Goal: Task Accomplishment & Management: Manage account settings

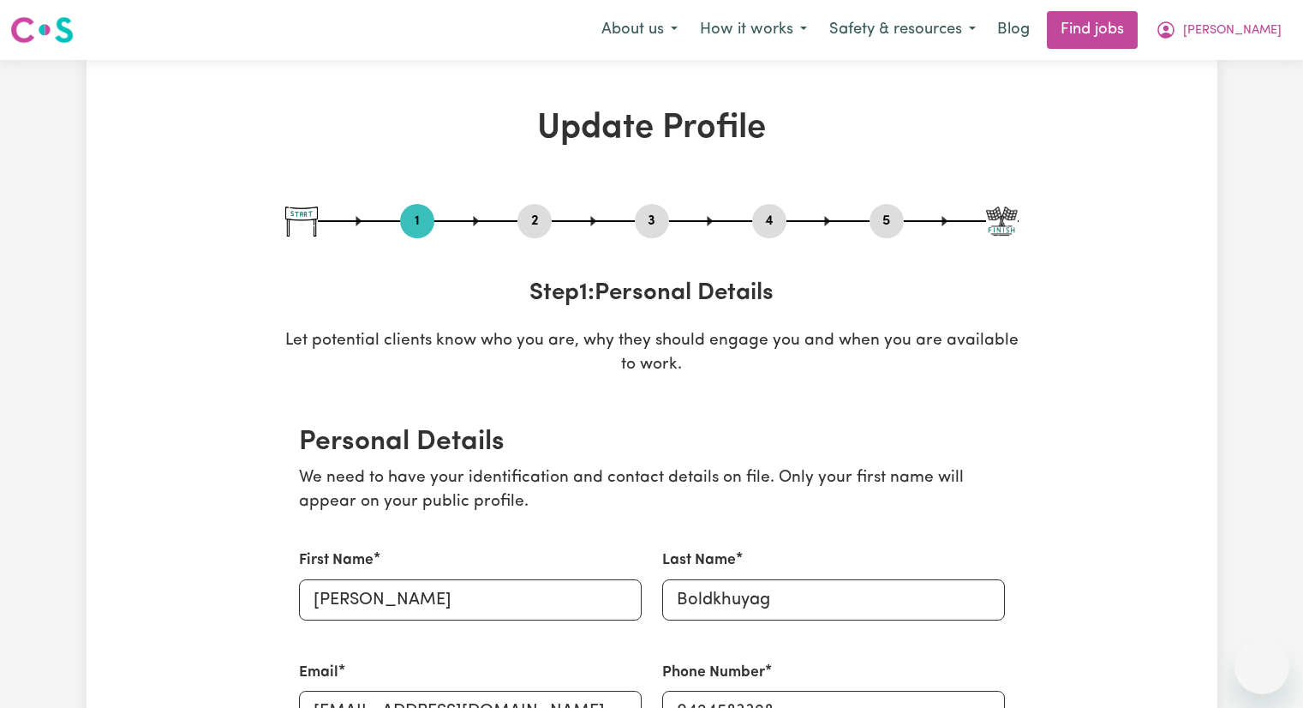
select select "[DEMOGRAPHIC_DATA]"
select select "Student Visa"
select select "Studying a healthcare related degree or qualification"
select select "37"
select select "43"
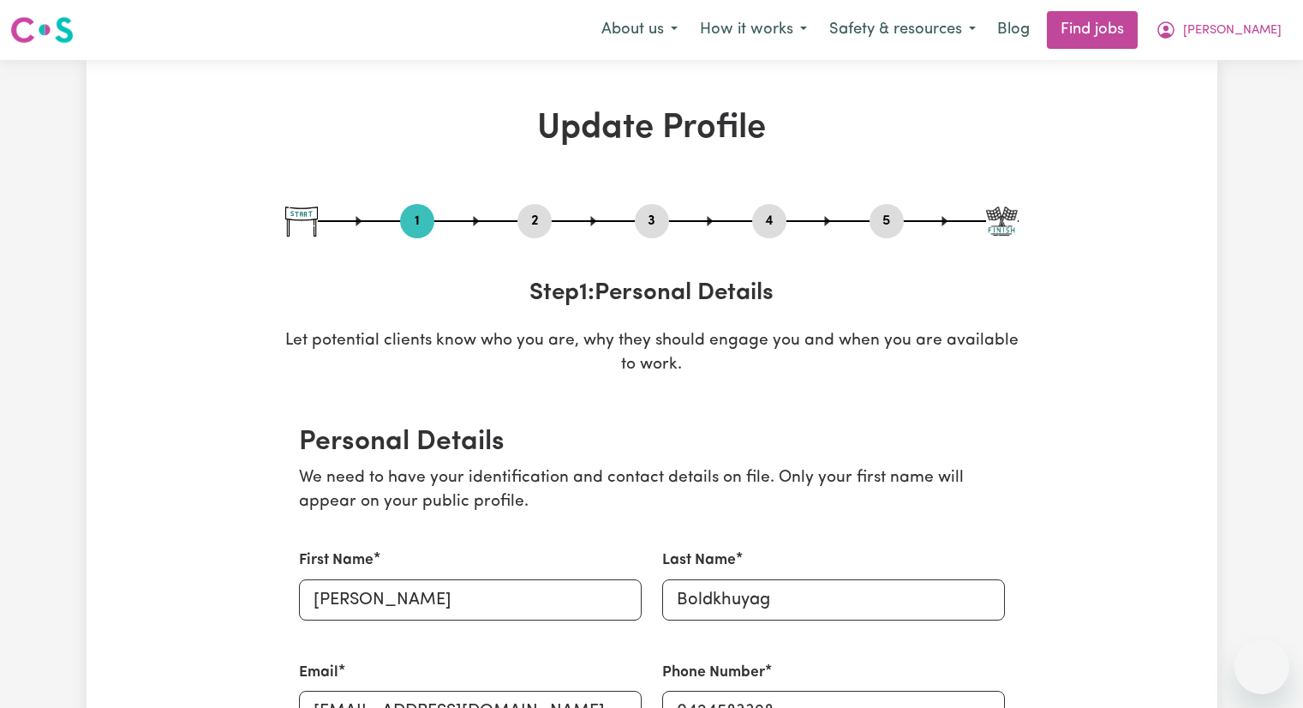
select select "43"
select select "46"
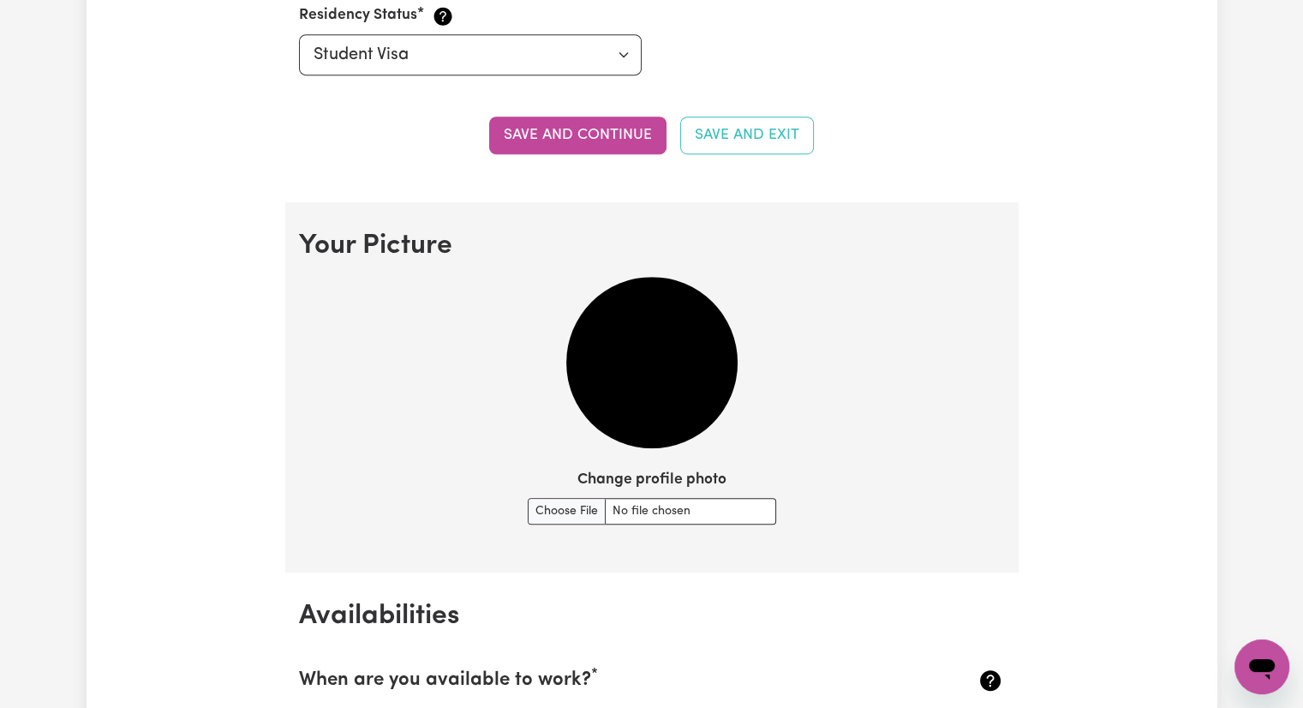
scroll to position [1038, 0]
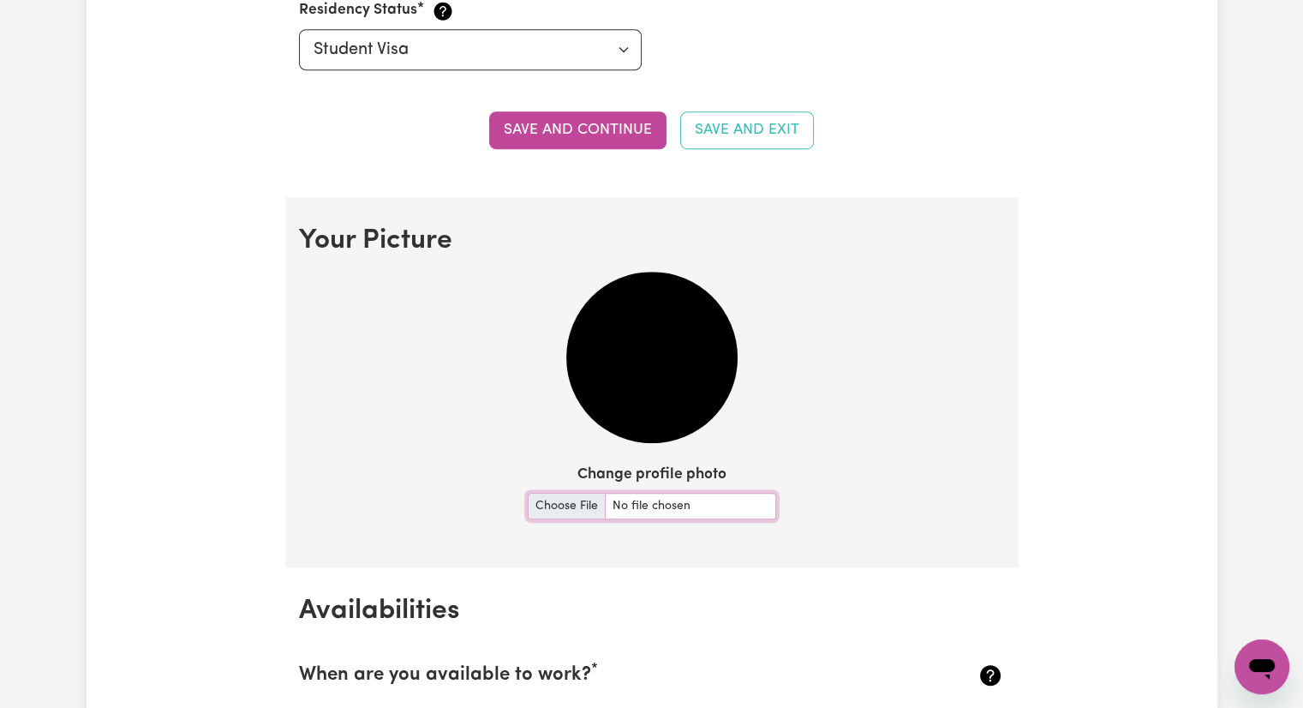
click at [707, 511] on input "Change profile photo" at bounding box center [652, 506] width 248 height 27
type input "C:\fakepath\Likefamily pfp-Photoroom (1).jpg"
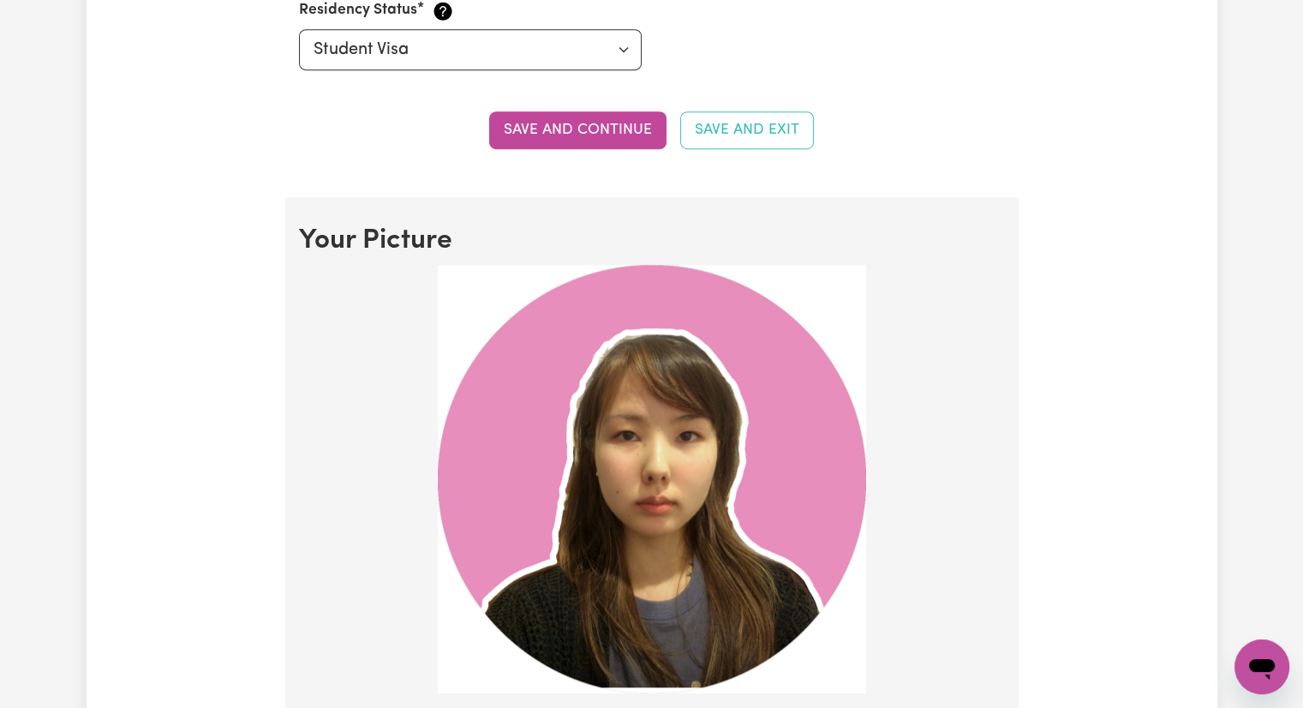
click at [661, 414] on img at bounding box center [652, 479] width 428 height 428
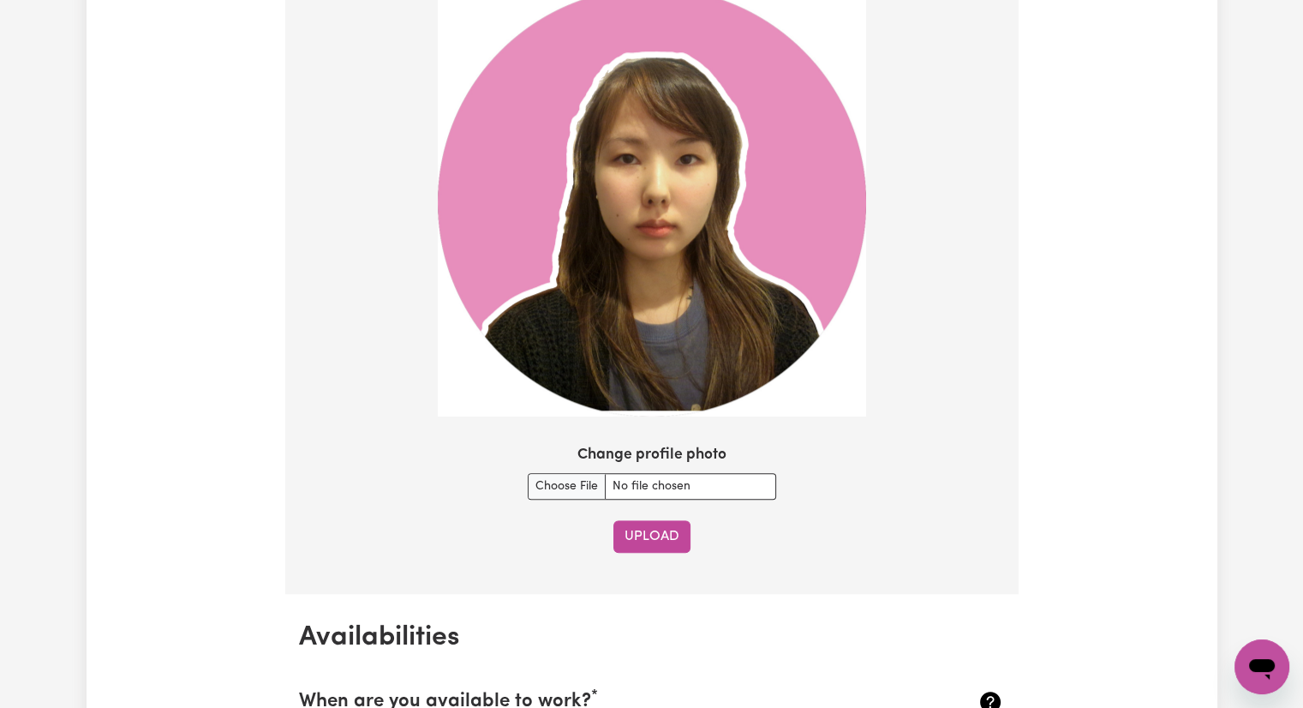
click at [672, 532] on button "Upload" at bounding box center [651, 536] width 77 height 33
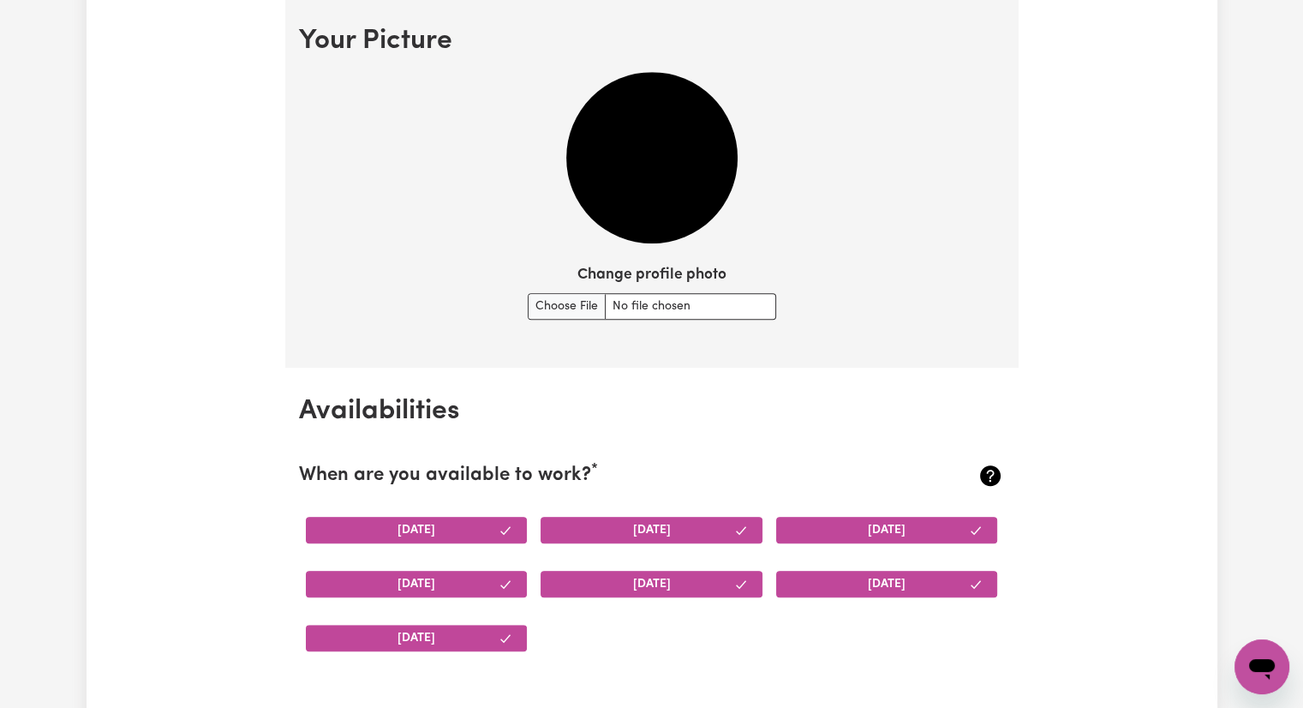
scroll to position [1233, 0]
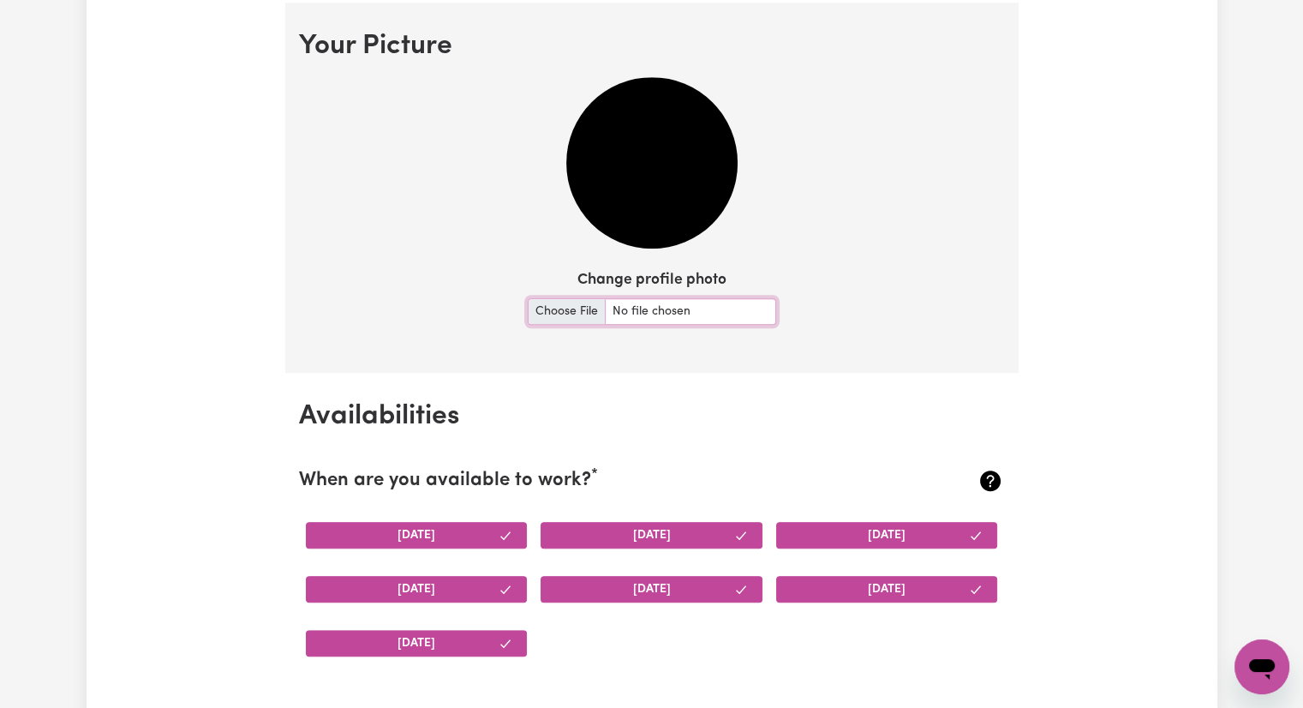
click at [672, 301] on input "Change profile photo" at bounding box center [652, 311] width 248 height 27
type input "C:\fakepath\sup.profile.jpg"
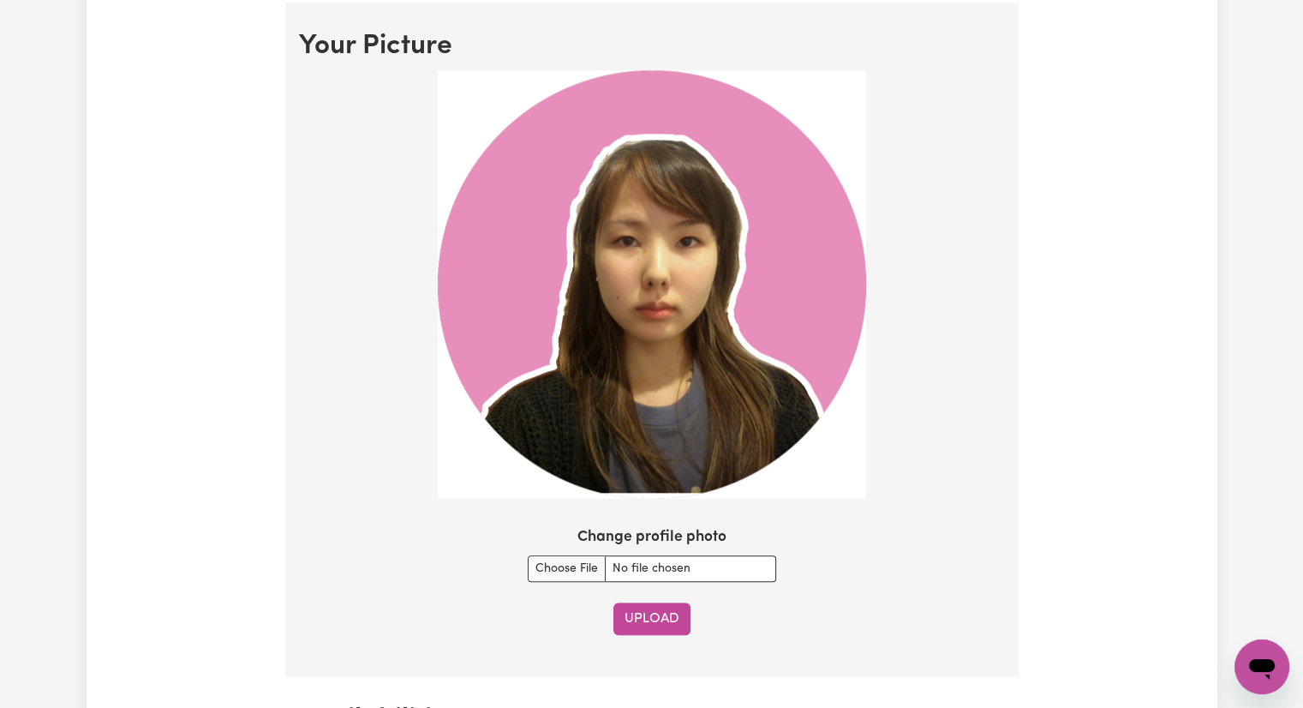
click at [644, 610] on button "Upload" at bounding box center [651, 618] width 77 height 33
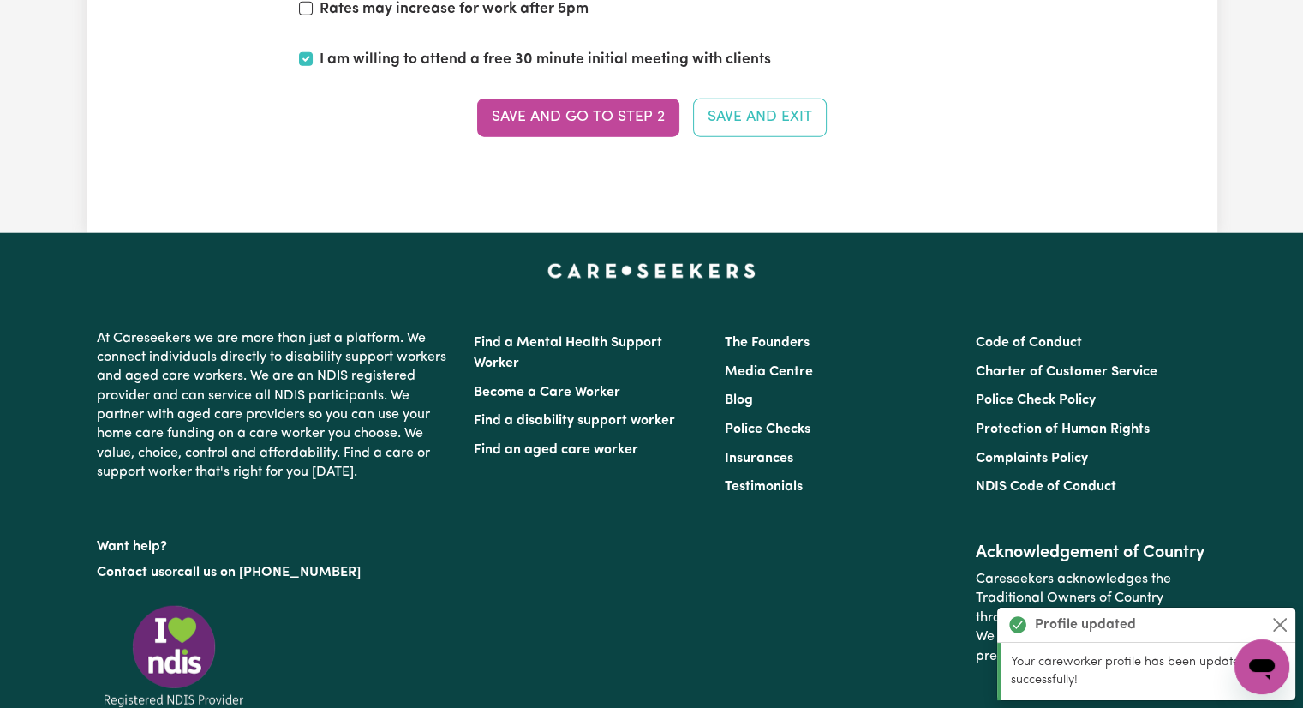
scroll to position [0, 0]
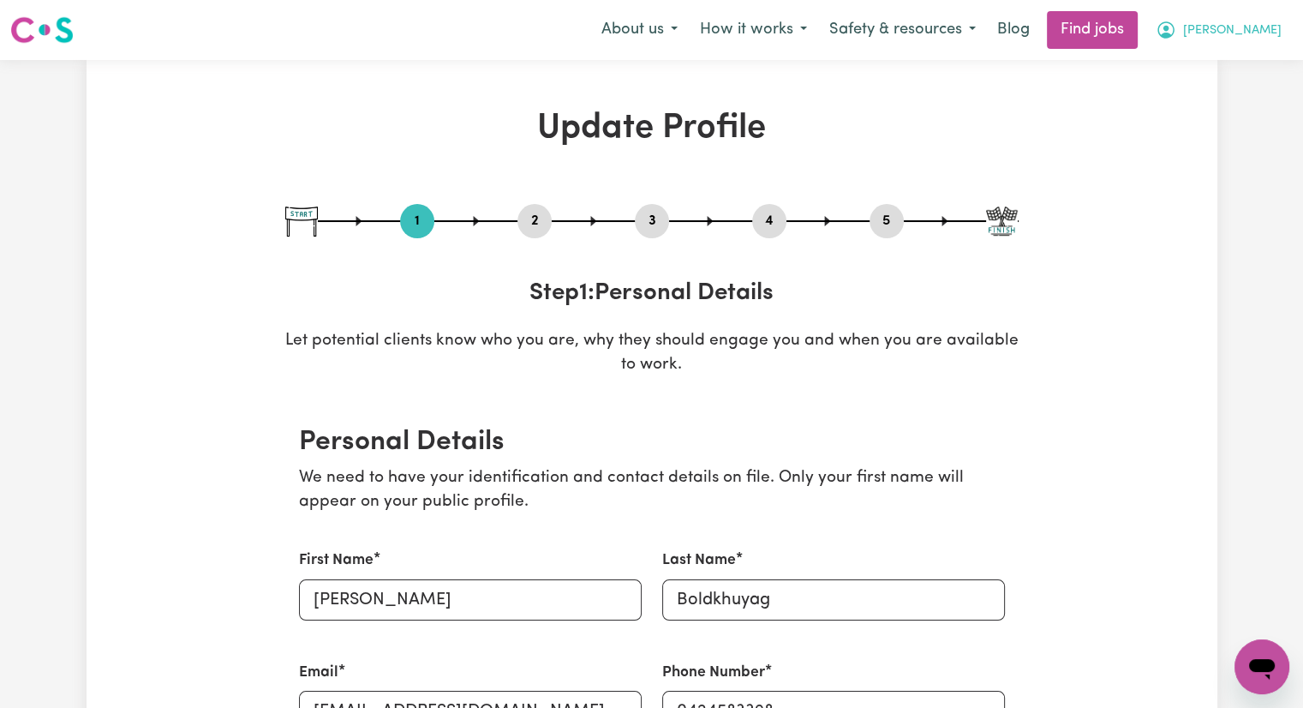
click at [1275, 33] on span "[PERSON_NAME]" at bounding box center [1232, 30] width 99 height 19
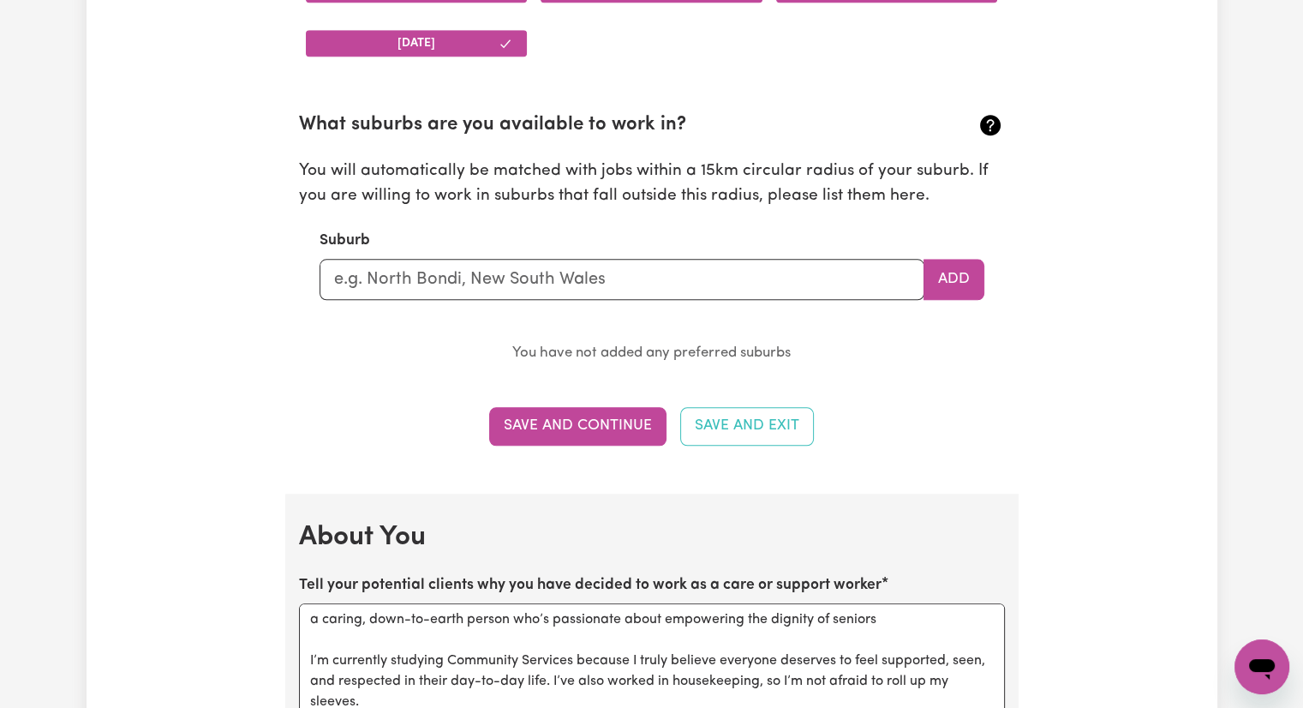
scroll to position [1826, 0]
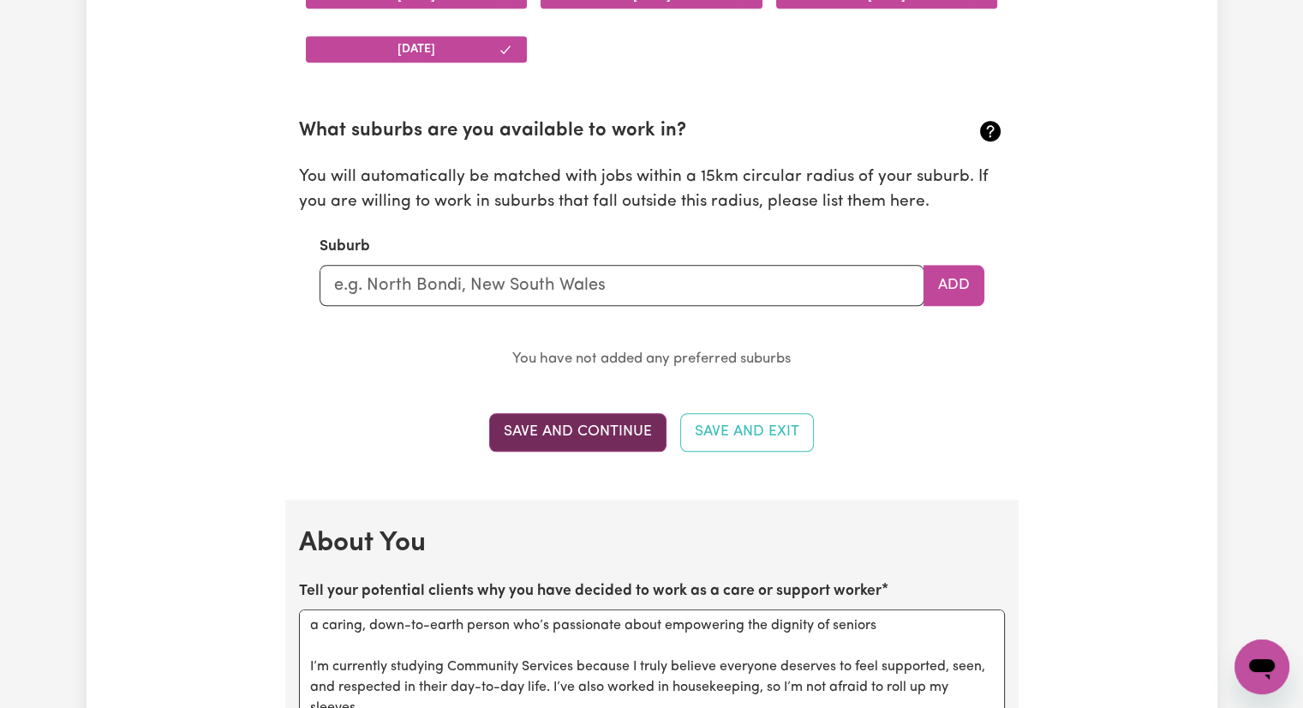
click at [607, 426] on button "Save and Continue" at bounding box center [577, 432] width 177 height 38
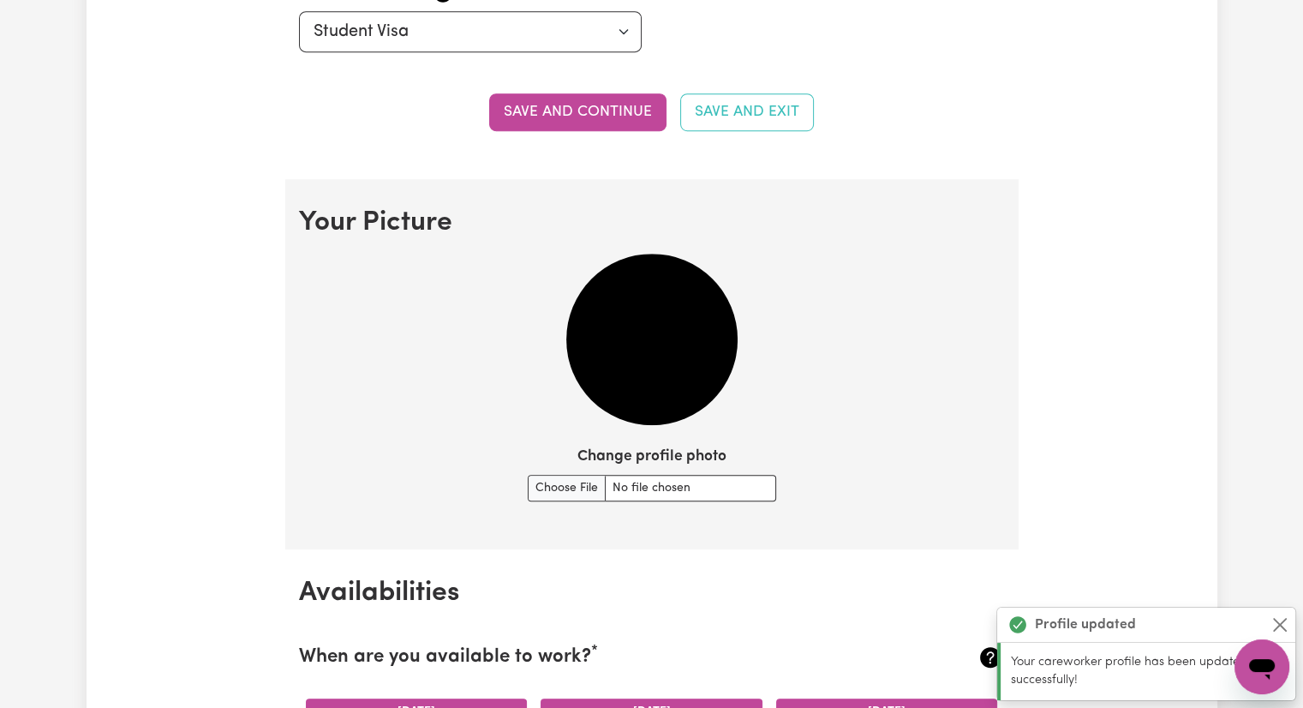
scroll to position [1153, 0]
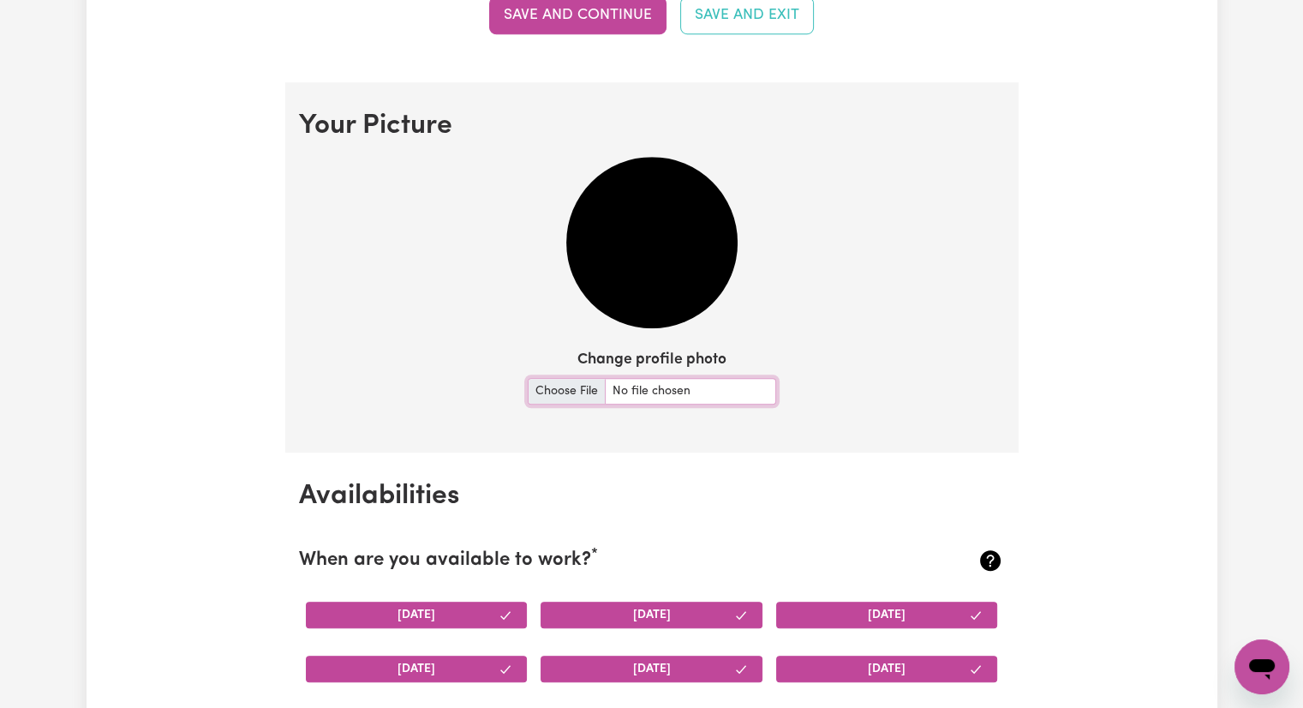
click at [559, 397] on input "Change profile photo" at bounding box center [652, 391] width 248 height 27
type input "C:\fakepath\sup.profile.jpg"
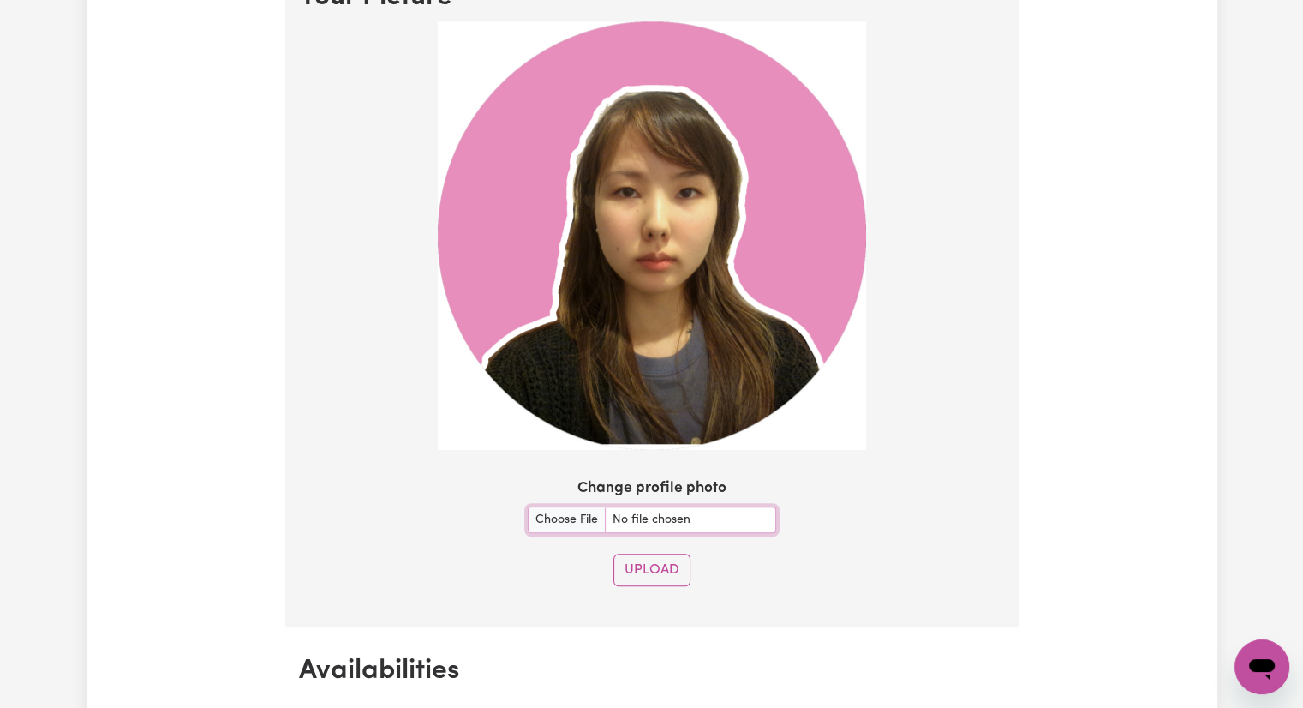
scroll to position [1293, 0]
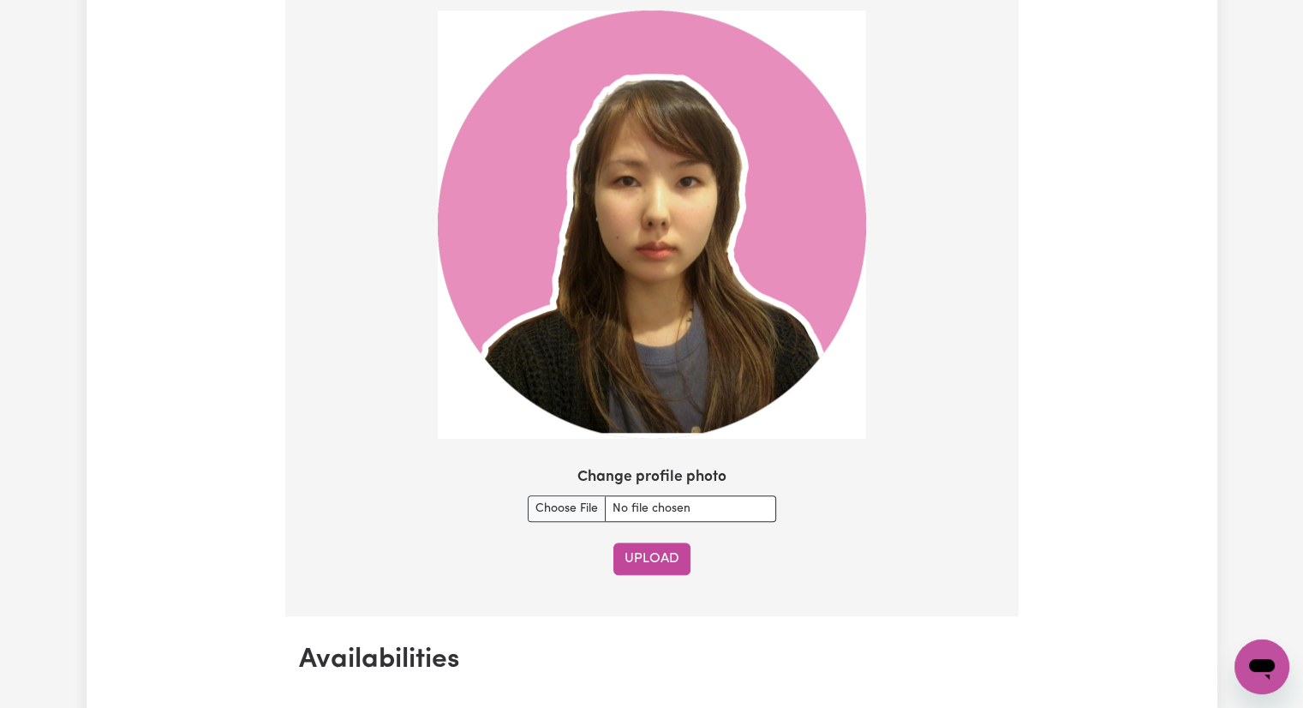
click at [641, 559] on button "Upload" at bounding box center [651, 558] width 77 height 33
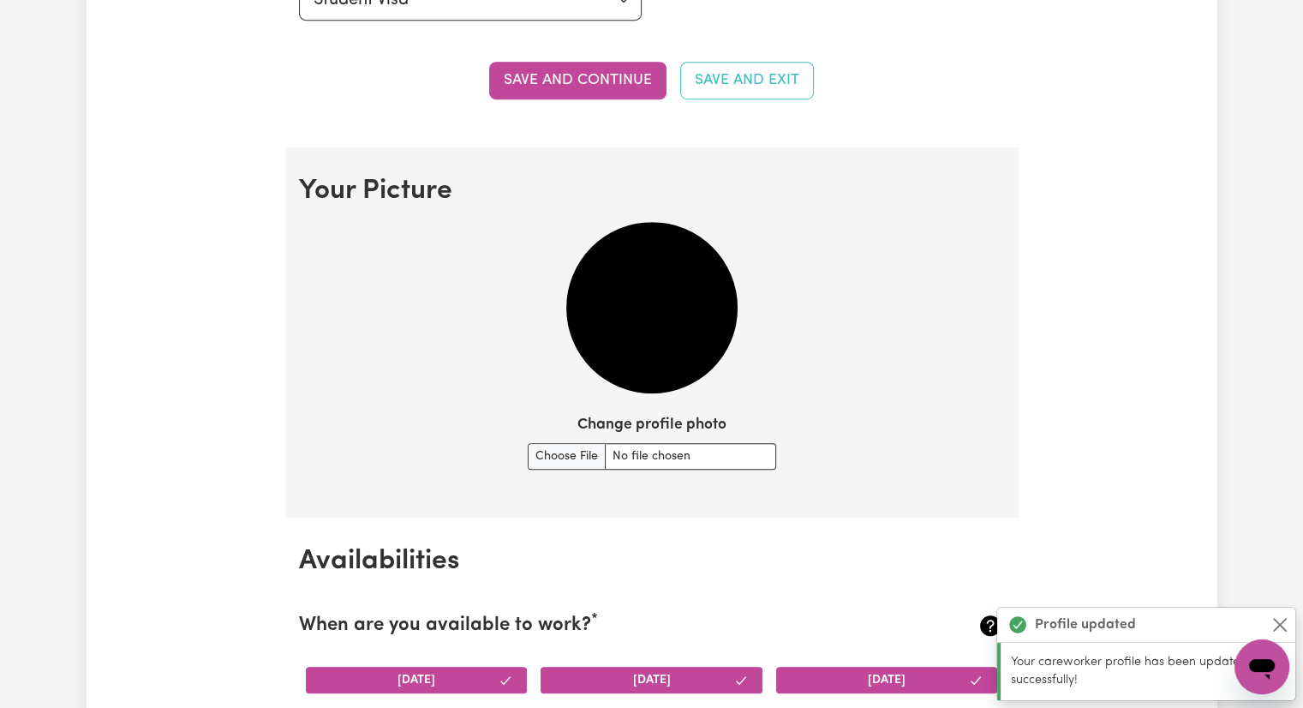
scroll to position [1639, 0]
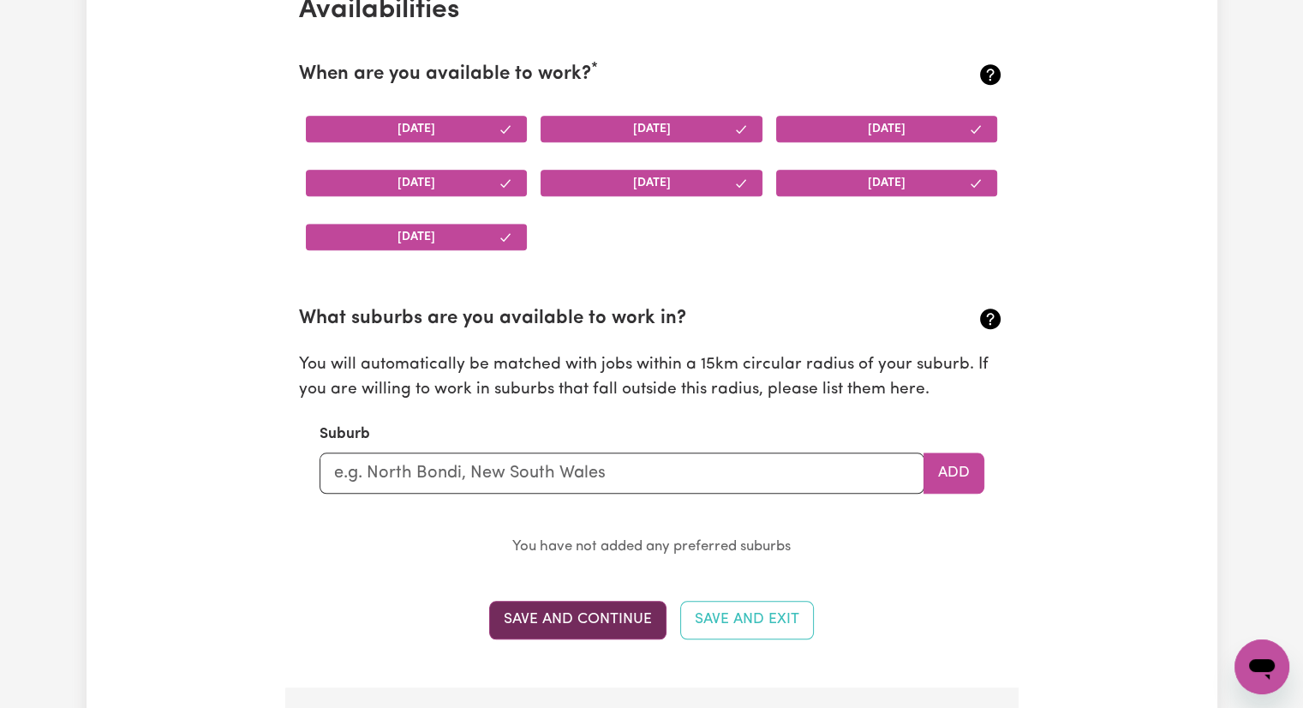
click at [565, 628] on button "Save and Continue" at bounding box center [577, 620] width 177 height 38
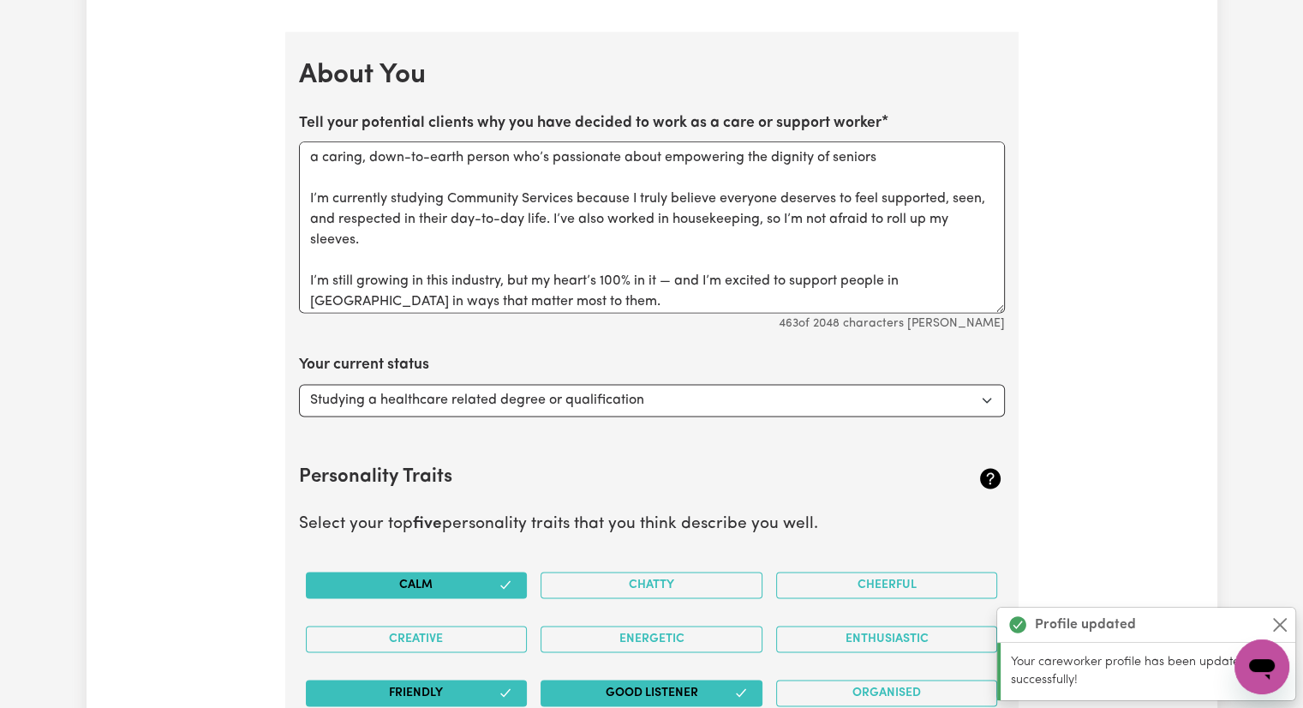
scroll to position [2323, 0]
